Goal: Use online tool/utility: Utilize a website feature to perform a specific function

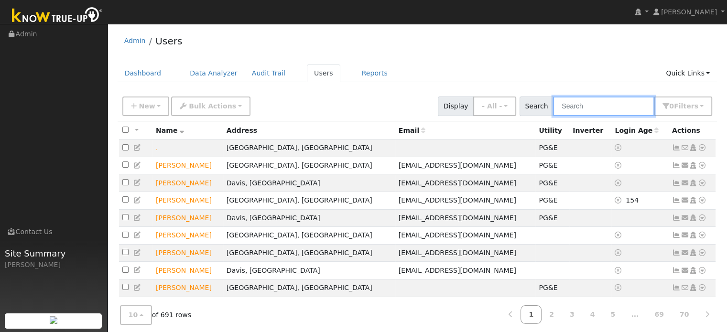
click at [569, 108] on input "text" at bounding box center [603, 106] width 101 height 20
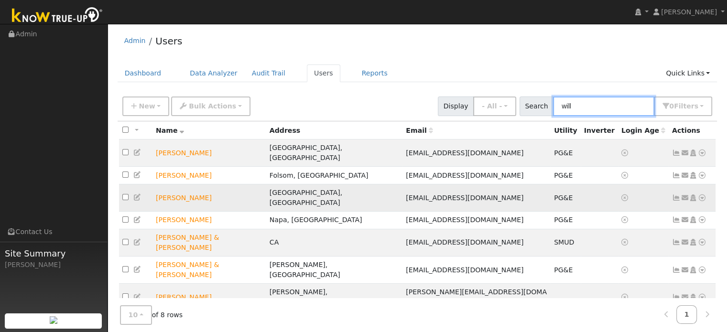
type input "will"
click at [701, 194] on icon at bounding box center [701, 197] width 9 height 7
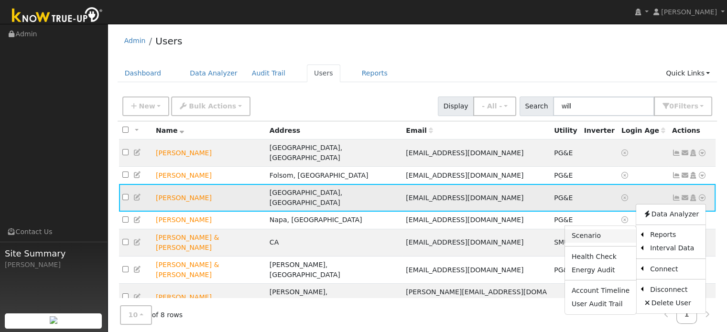
click at [626, 229] on link "Scenario" at bounding box center [600, 235] width 71 height 13
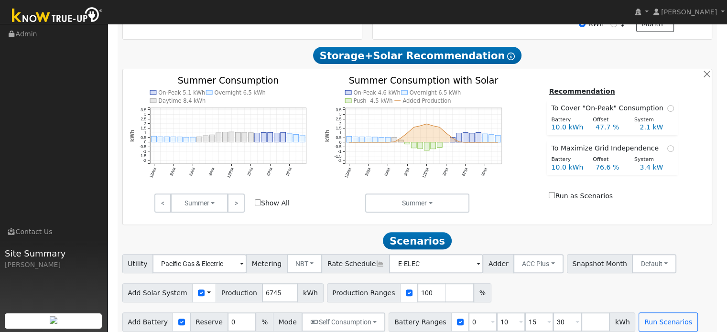
scroll to position [322, 0]
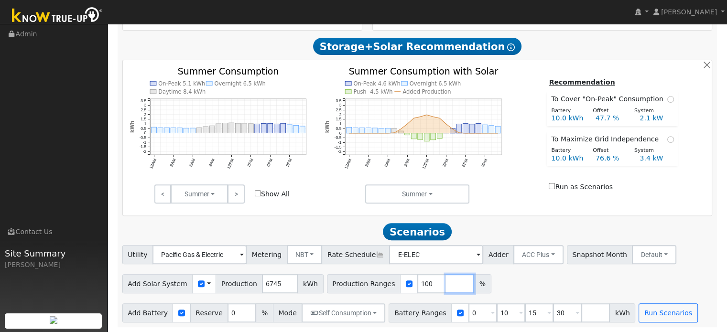
click at [445, 293] on input "number" at bounding box center [459, 283] width 29 height 19
type input "180"
click at [530, 173] on div "Recommendation To Cover "On-Peak" Consumption Battery Offset System 10.0 kWh 47…" at bounding box center [611, 136] width 195 height 118
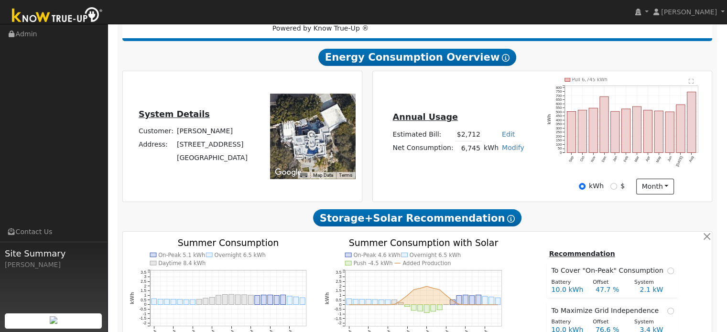
scroll to position [131, 0]
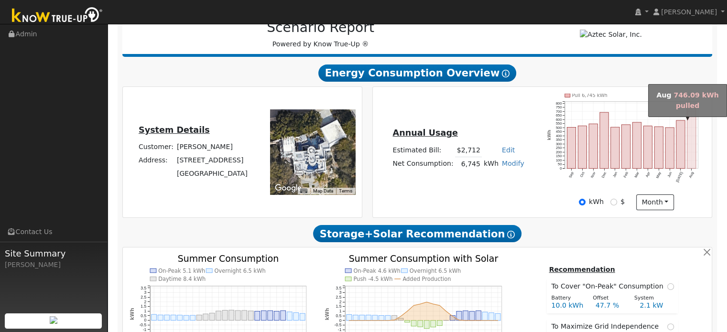
click at [689, 126] on rect "onclick=""" at bounding box center [691, 137] width 9 height 61
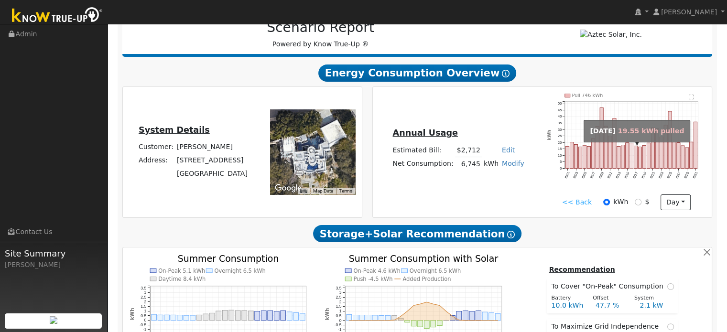
click at [631, 154] on rect "onclick=""" at bounding box center [631, 155] width 3 height 25
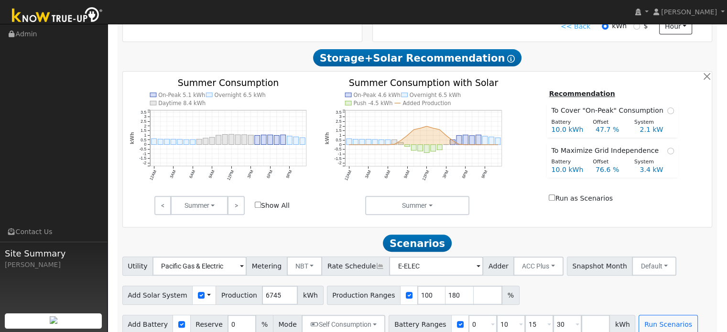
scroll to position [322, 0]
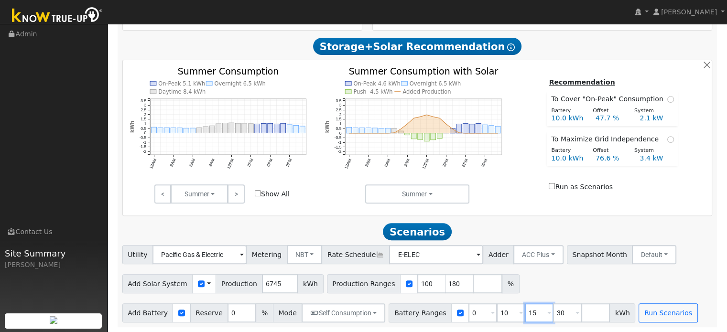
drag, startPoint x: 524, startPoint y: 313, endPoint x: 513, endPoint y: 313, distance: 11.0
click at [525, 313] on input "15" at bounding box center [539, 312] width 29 height 19
type input "30"
type input "3"
type input "20"
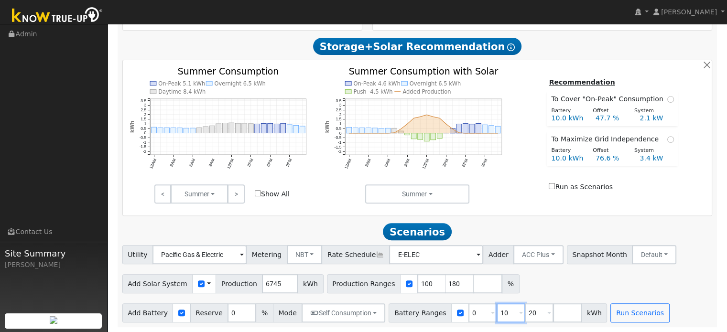
click at [496, 312] on input "10" at bounding box center [510, 312] width 29 height 19
type input "20"
click at [611, 328] on div "User Profile First name Last name Email Email Notifications No Emails No Emails…" at bounding box center [416, 18] width 619 height 627
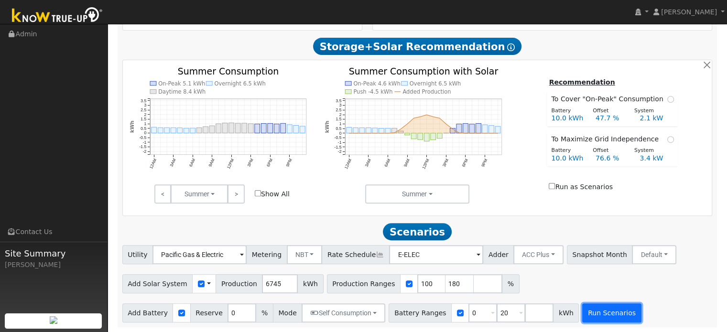
click at [606, 313] on button "Run Scenarios" at bounding box center [611, 312] width 59 height 19
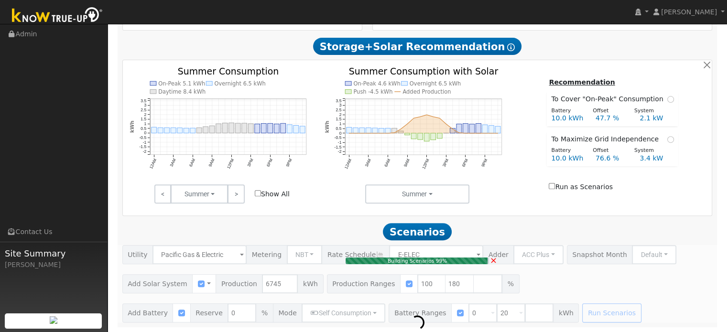
type input "4.5"
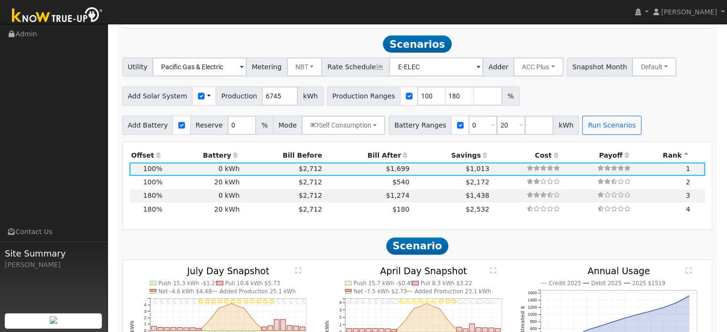
scroll to position [516, 0]
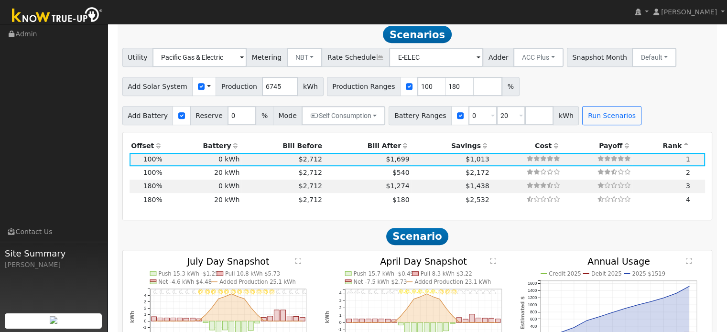
click at [369, 152] on th "Bill After" at bounding box center [366, 145] width 87 height 13
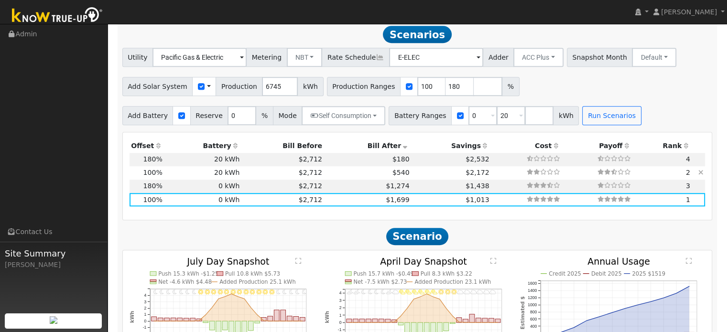
click at [222, 176] on td "20 kWh" at bounding box center [202, 172] width 77 height 13
type input "$11,921"
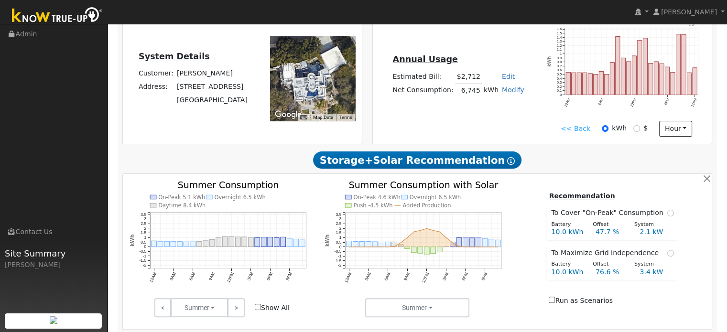
scroll to position [86, 0]
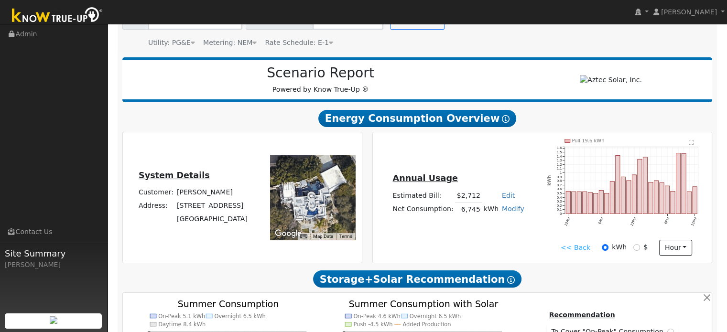
click at [506, 210] on link "Modify" at bounding box center [513, 209] width 22 height 8
click at [490, 225] on link "Add Consumption" at bounding box center [477, 223] width 80 height 13
type input "6745"
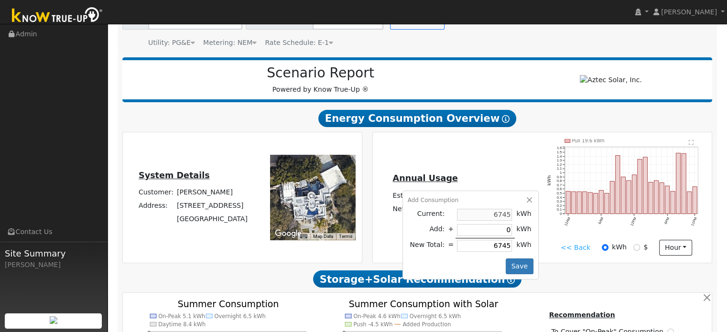
type input "6"
type input "6751"
type input "65"
type input "6810"
type input "650"
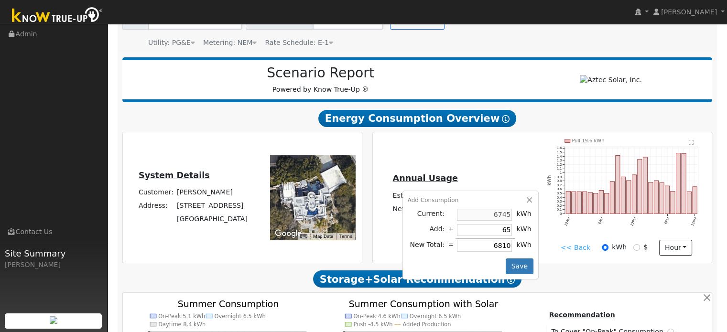
type input "7395"
type input "6500"
type input "13245"
type input "6500"
click at [512, 268] on button "Save" at bounding box center [519, 266] width 28 height 16
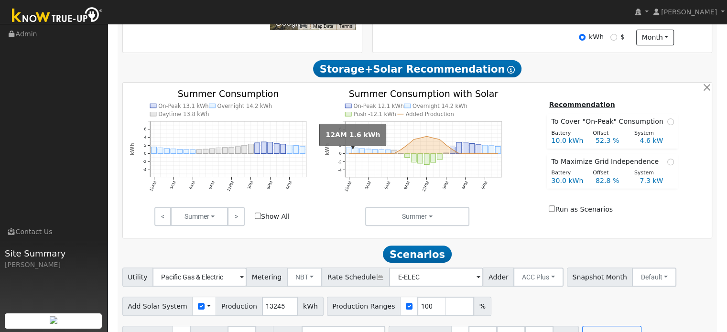
scroll to position [322, 0]
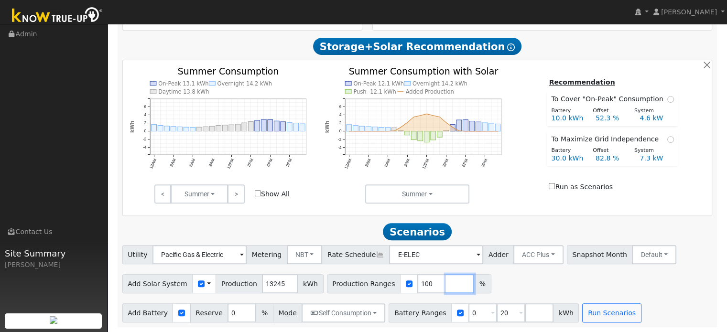
click at [445, 283] on input "number" at bounding box center [459, 283] width 29 height 19
type input "83"
type input "100"
click at [473, 287] on input "number" at bounding box center [487, 283] width 29 height 19
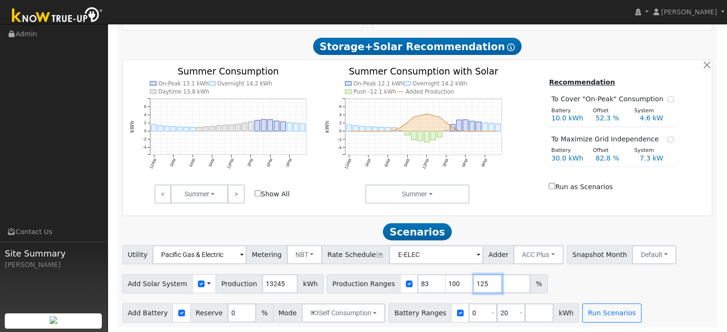
type input "125"
click at [556, 294] on div "Utility Pacific Gas & Electric Metering NBT NEM NBT Rate Schedule E-ELEC Adder …" at bounding box center [417, 283] width 600 height 77
click at [525, 314] on input "number" at bounding box center [539, 312] width 29 height 19
type input "30"
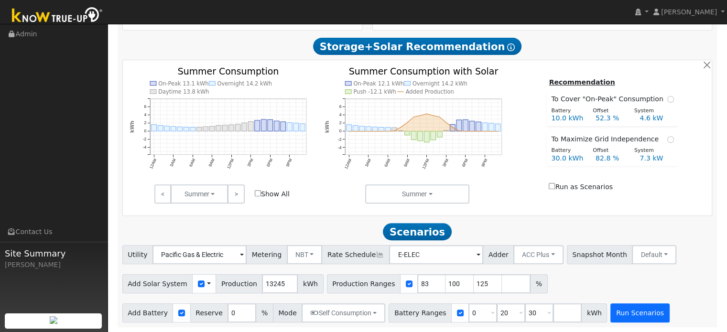
click at [601, 303] on div "Add Battery Reserve 0 % Mode Self Consumption Self Consumption Peak Savings ACC…" at bounding box center [416, 311] width 593 height 22
click at [610, 313] on button "Run Scenarios" at bounding box center [639, 312] width 59 height 19
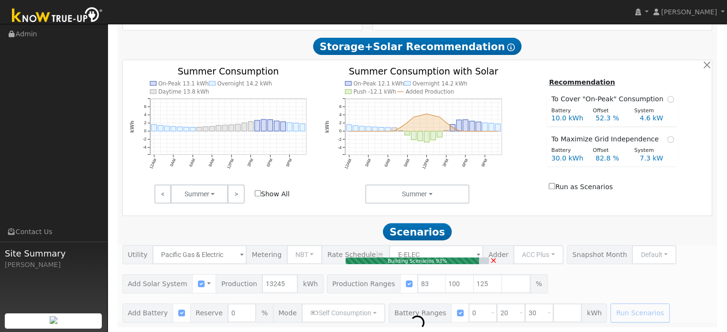
type input "7.3"
type input "$25,650"
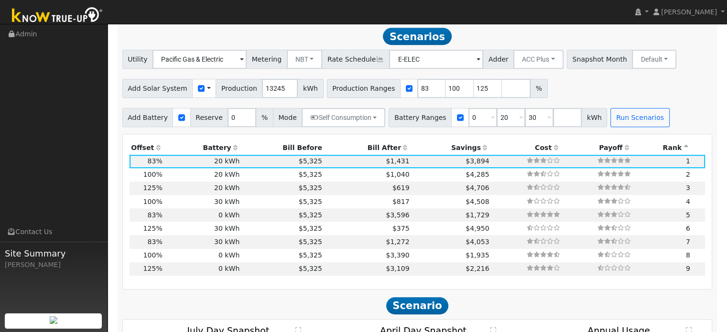
scroll to position [516, 0]
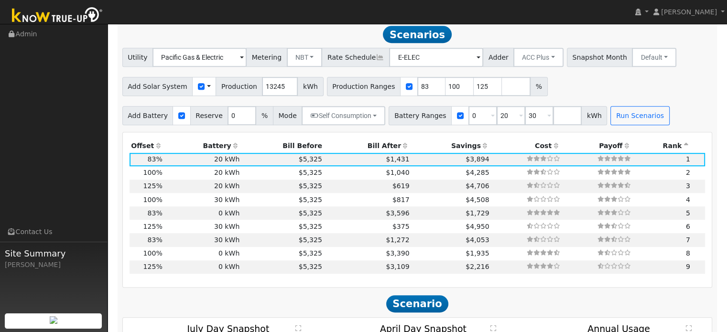
click at [375, 147] on th "Bill After" at bounding box center [366, 145] width 87 height 13
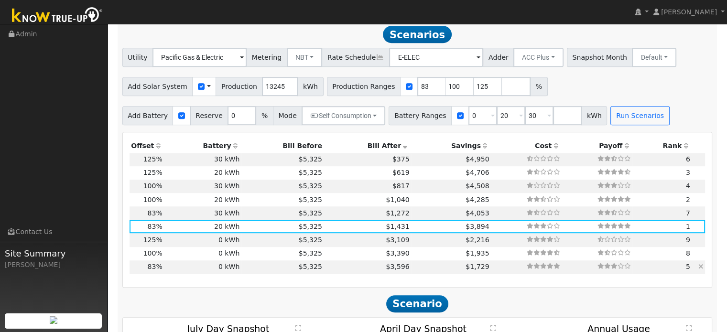
click at [298, 274] on td "$5,325" at bounding box center [282, 266] width 83 height 13
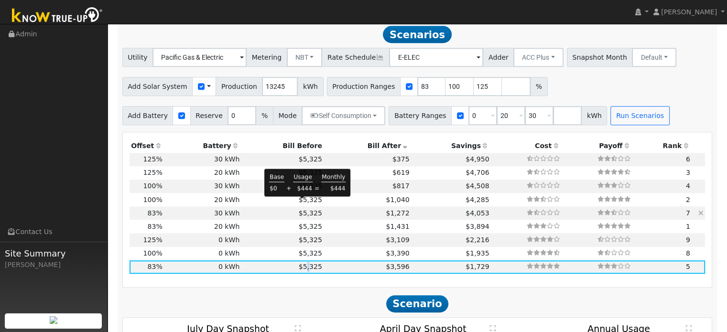
click at [323, 214] on td "$1,272" at bounding box center [366, 212] width 87 height 13
type input "$18,495"
